Goal: Find specific fact: Find specific fact

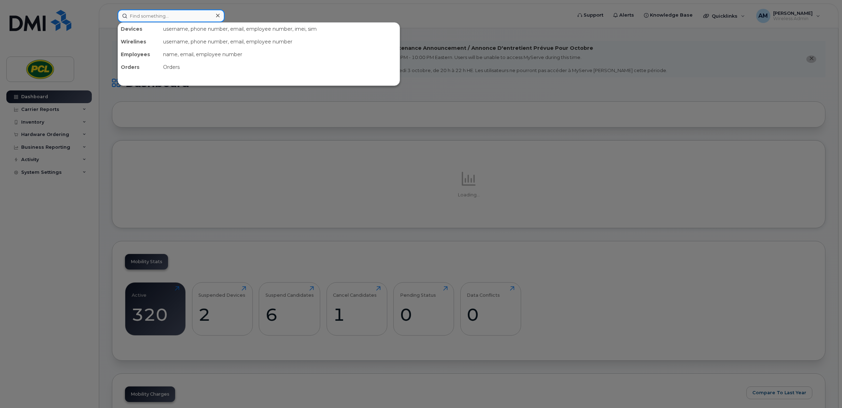
click at [174, 17] on input at bounding box center [171, 16] width 107 height 13
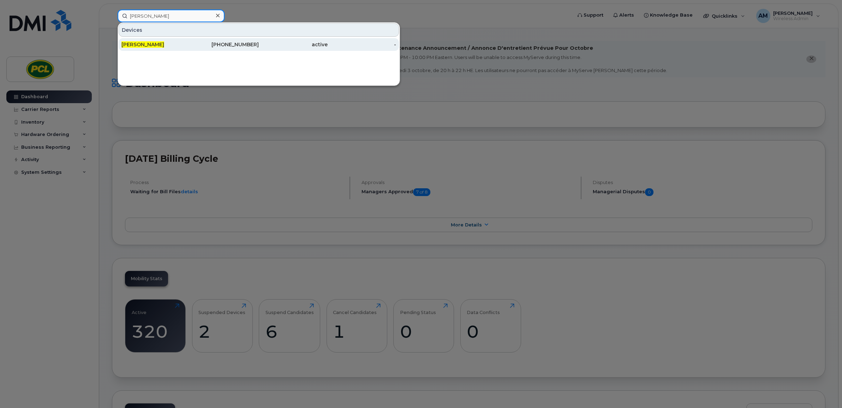
type input "[PERSON_NAME]"
click at [255, 42] on div "[PHONE_NUMBER]" at bounding box center [224, 44] width 69 height 7
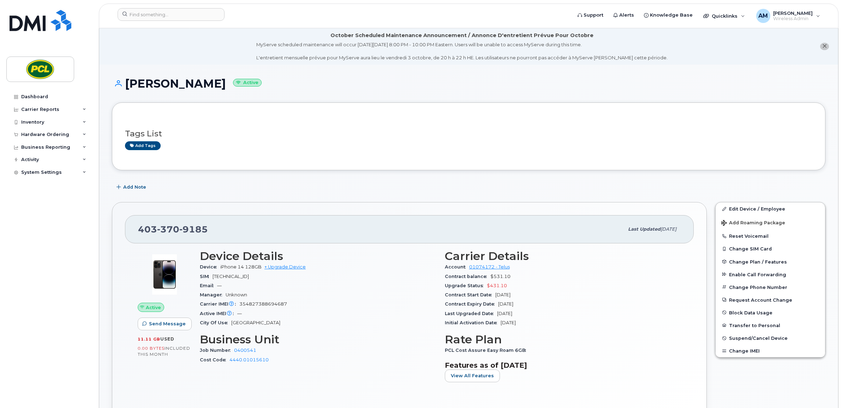
drag, startPoint x: 535, startPoint y: 302, endPoint x: 499, endPoint y: 303, distance: 36.4
click at [499, 303] on div "Contract Expiry Date [DATE]" at bounding box center [563, 304] width 237 height 9
copy span "[DATE]"
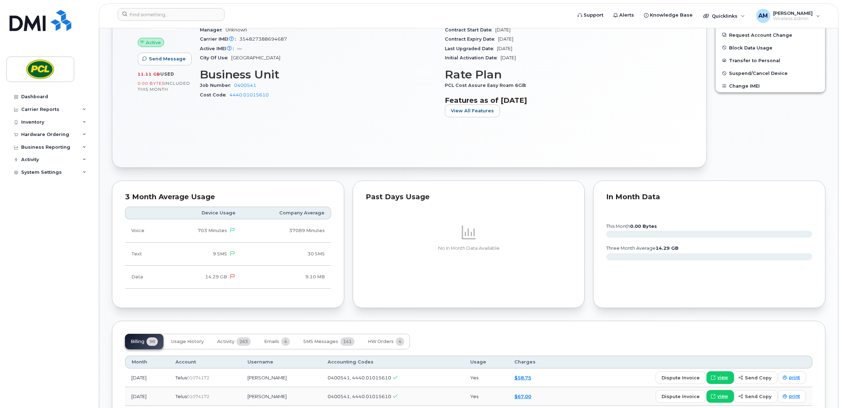
scroll to position [88, 0]
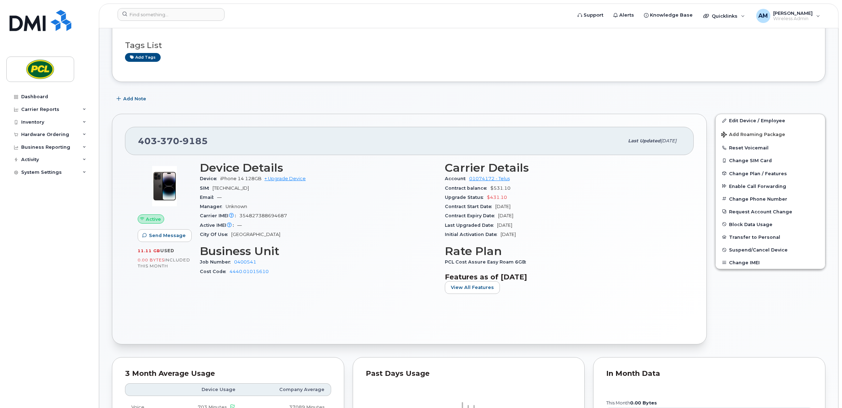
click at [516, 53] on div "Add tags" at bounding box center [466, 57] width 682 height 9
click at [407, 66] on div "Tags List Add tags" at bounding box center [469, 48] width 688 height 42
